Goal: Information Seeking & Learning: Learn about a topic

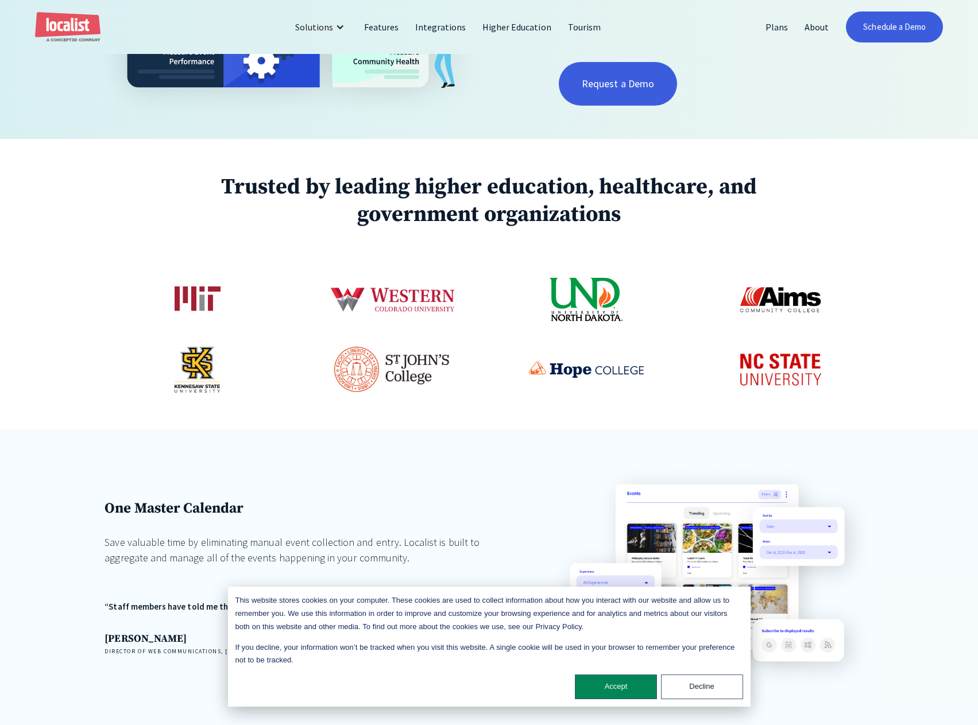
scroll to position [459, 0]
click at [614, 687] on button "Accept" at bounding box center [616, 687] width 82 height 25
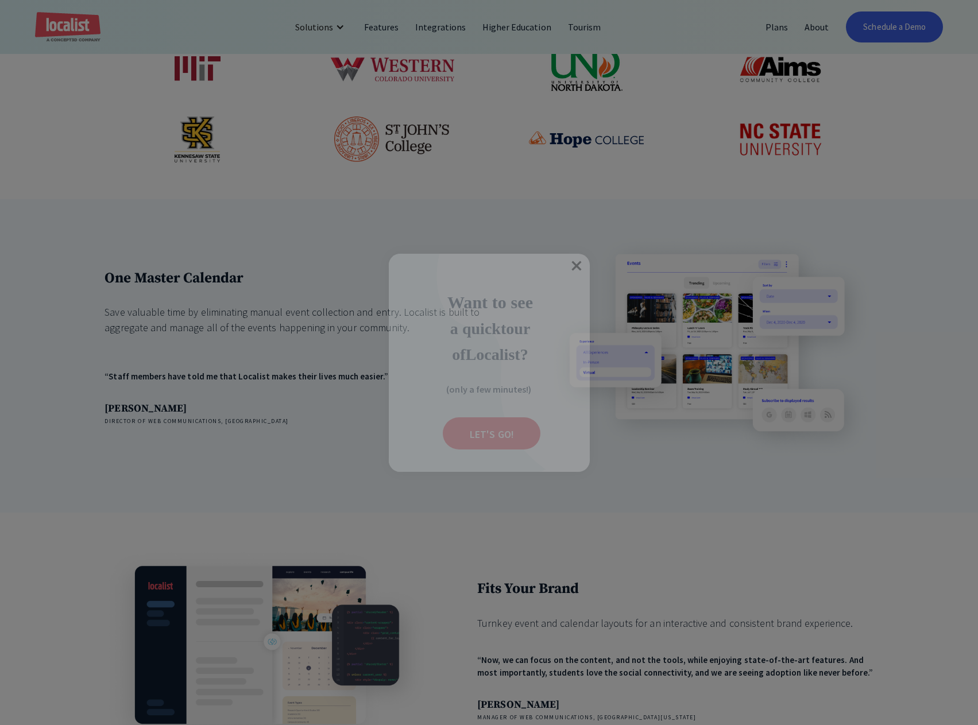
scroll to position [1837, 0]
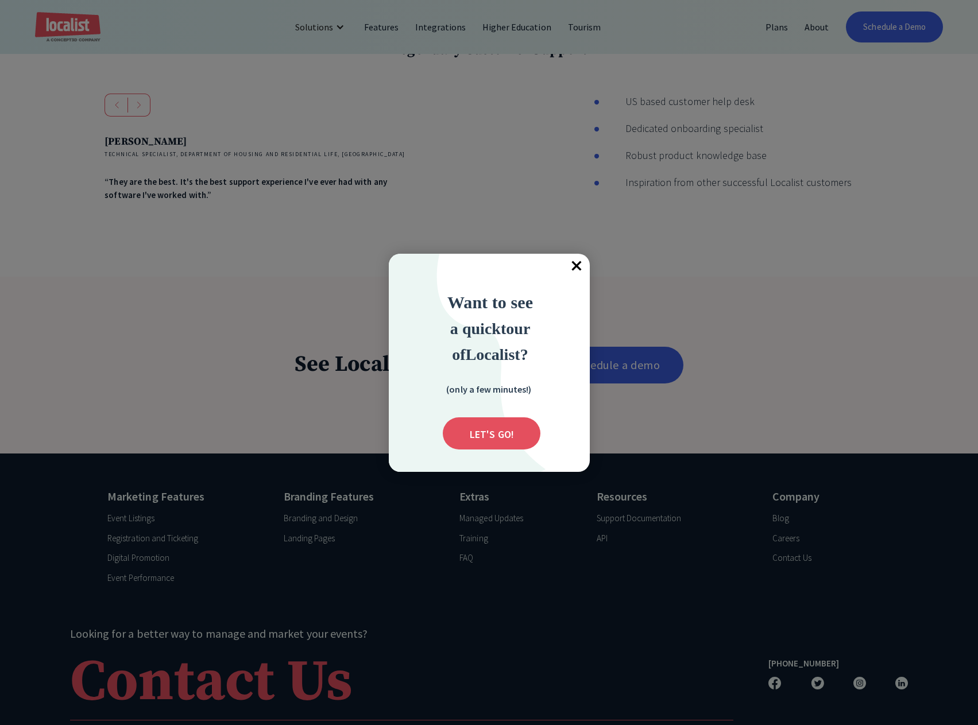
click at [578, 268] on span "×" at bounding box center [576, 266] width 25 height 25
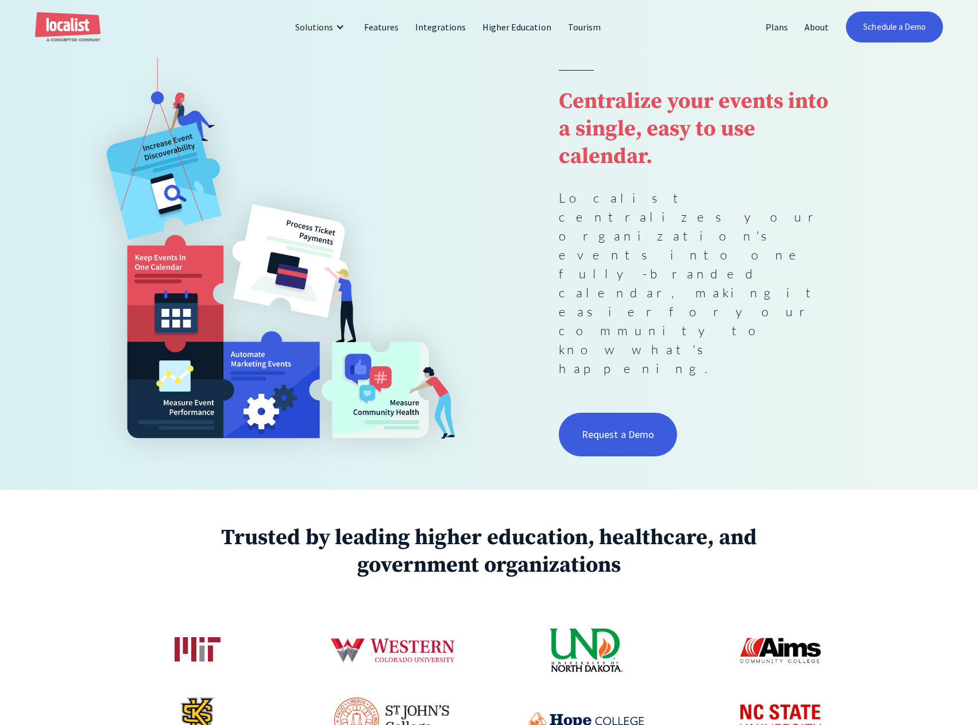
scroll to position [0, 0]
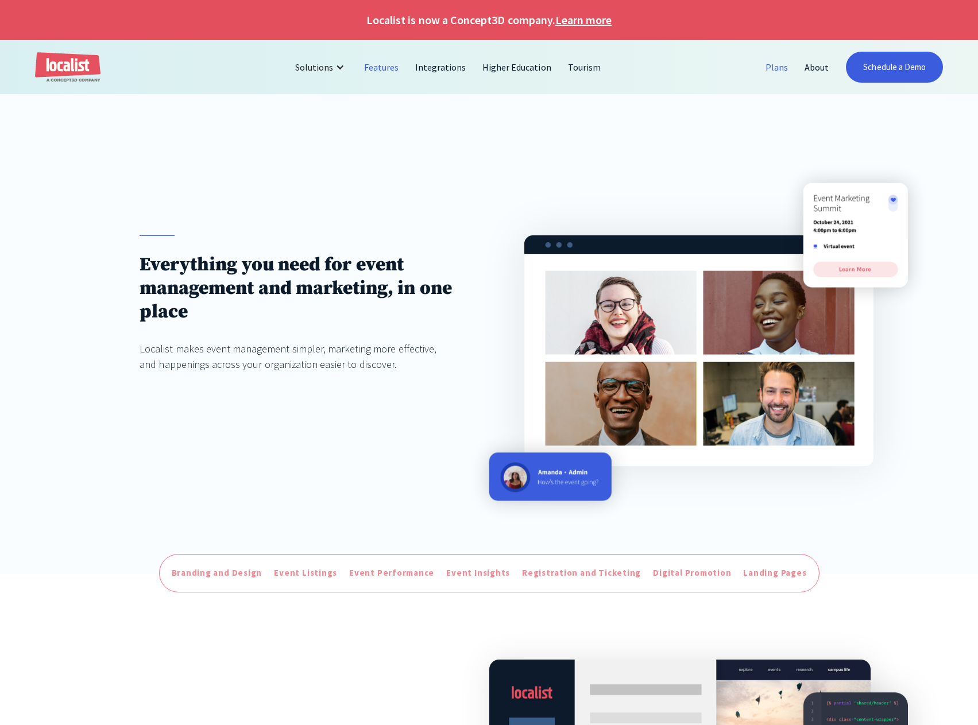
click at [777, 68] on link "Plans" at bounding box center [776, 67] width 39 height 28
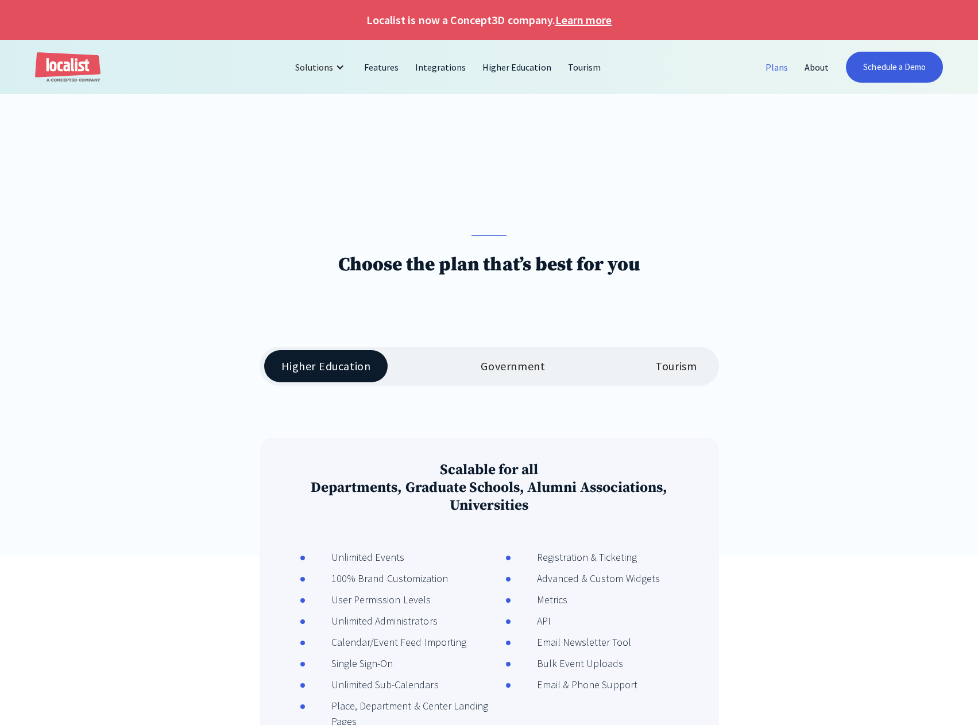
click at [520, 367] on div "Government" at bounding box center [513, 366] width 64 height 14
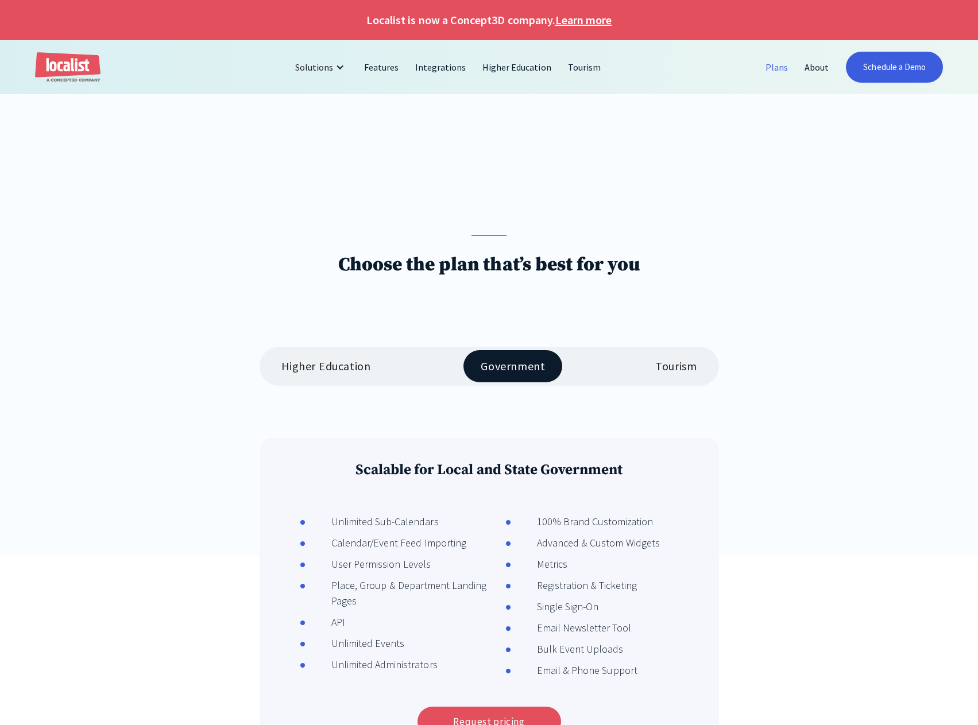
click at [684, 363] on div "Tourism" at bounding box center [675, 366] width 41 height 14
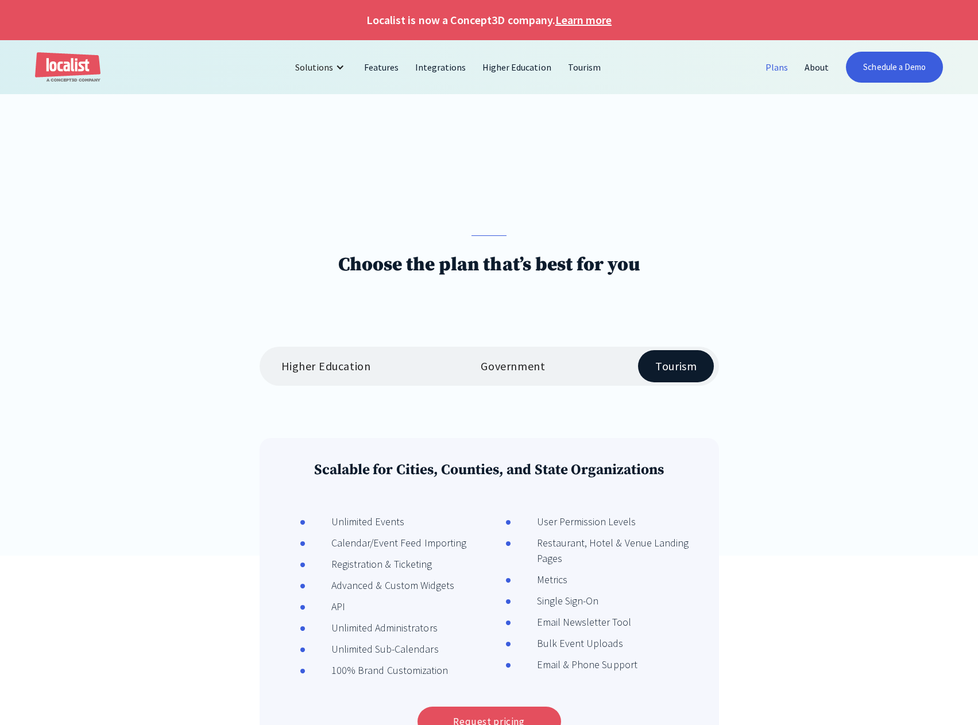
click at [300, 368] on div "Higher Education" at bounding box center [326, 366] width 90 height 14
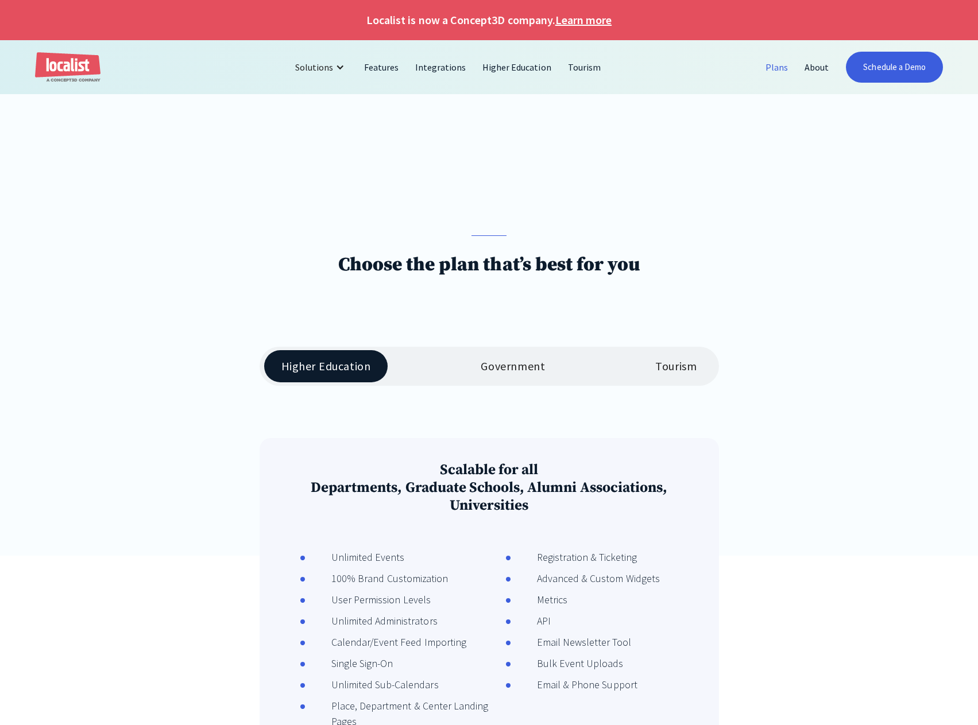
click at [68, 71] on img "home" at bounding box center [67, 67] width 65 height 30
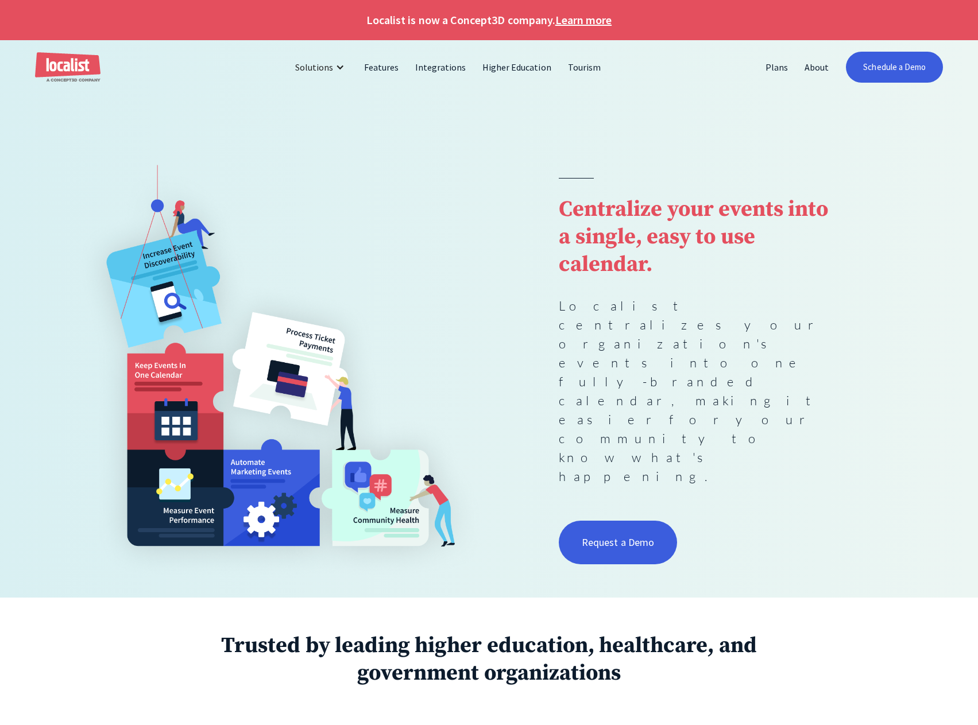
click at [470, 184] on img at bounding box center [279, 355] width 419 height 450
click at [317, 183] on img at bounding box center [279, 355] width 419 height 450
